Goal: Task Accomplishment & Management: Manage account settings

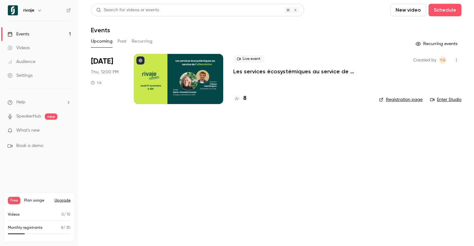
click at [255, 72] on p "Les services écosystémiques au service de l'alimentation, avec [PERSON_NAME]" at bounding box center [301, 72] width 136 height 8
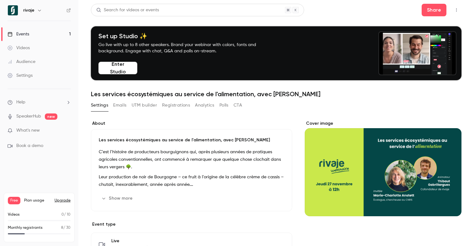
click at [178, 107] on button "Registrations" at bounding box center [176, 105] width 28 height 10
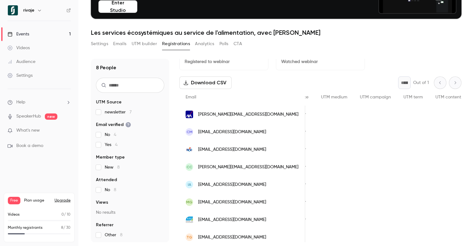
scroll to position [17, 0]
